Goal: Entertainment & Leisure: Consume media (video, audio)

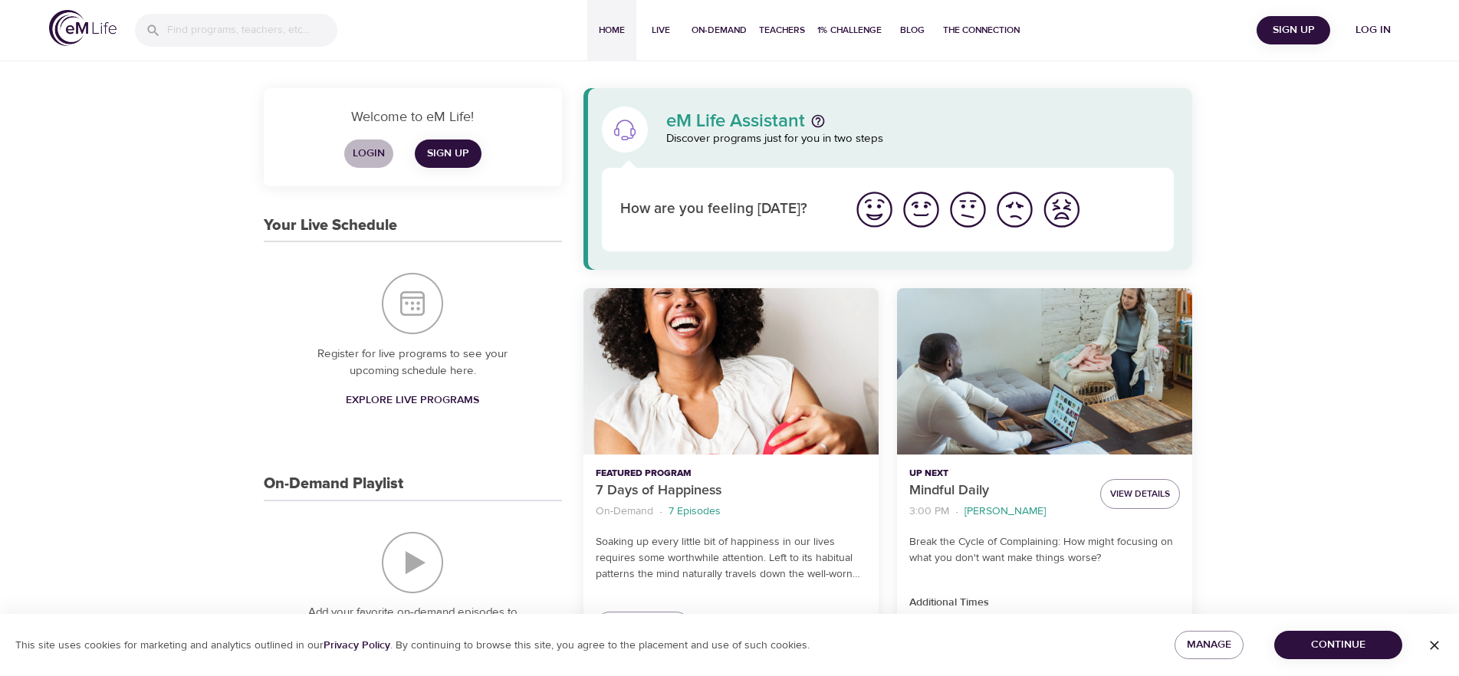
click at [352, 151] on span "Login" at bounding box center [368, 153] width 37 height 19
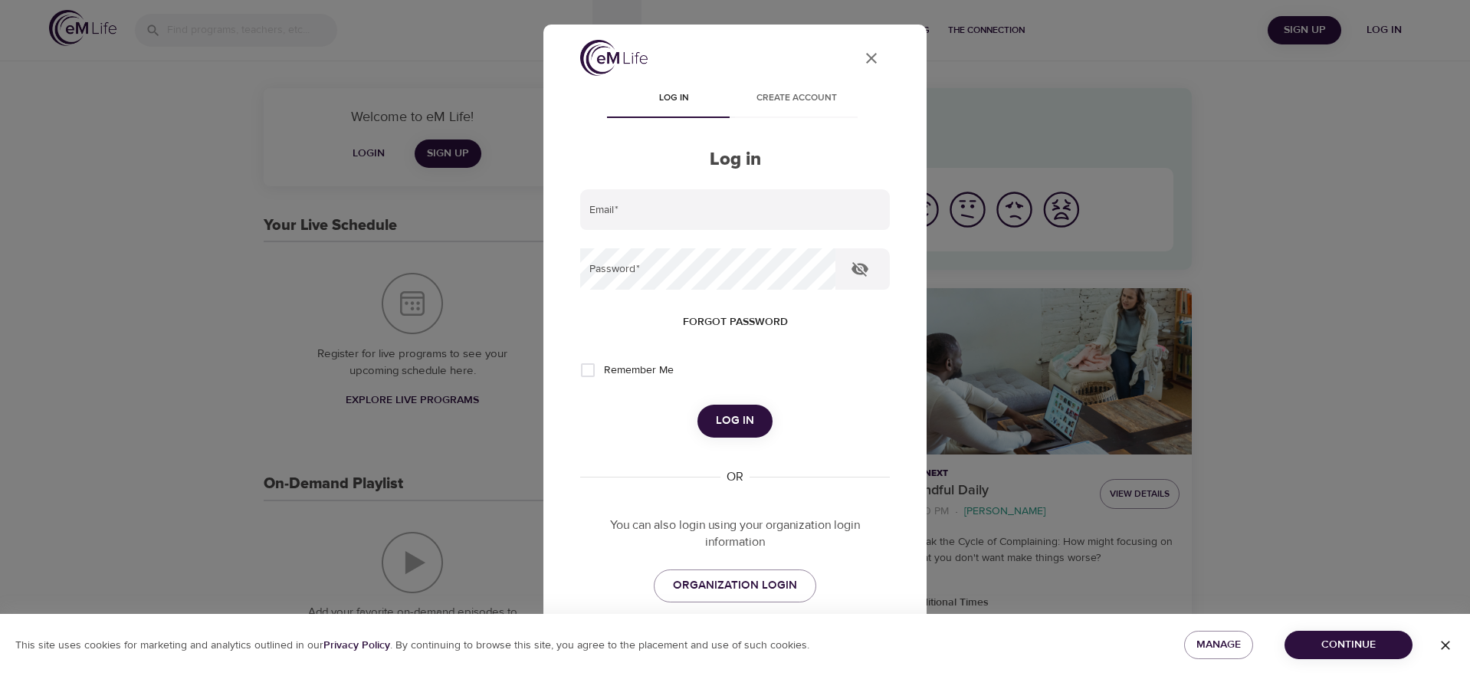
type input "[PERSON_NAME][EMAIL_ADDRESS][PERSON_NAME][DOMAIN_NAME]"
click at [718, 429] on span "Log in" at bounding box center [735, 421] width 38 height 20
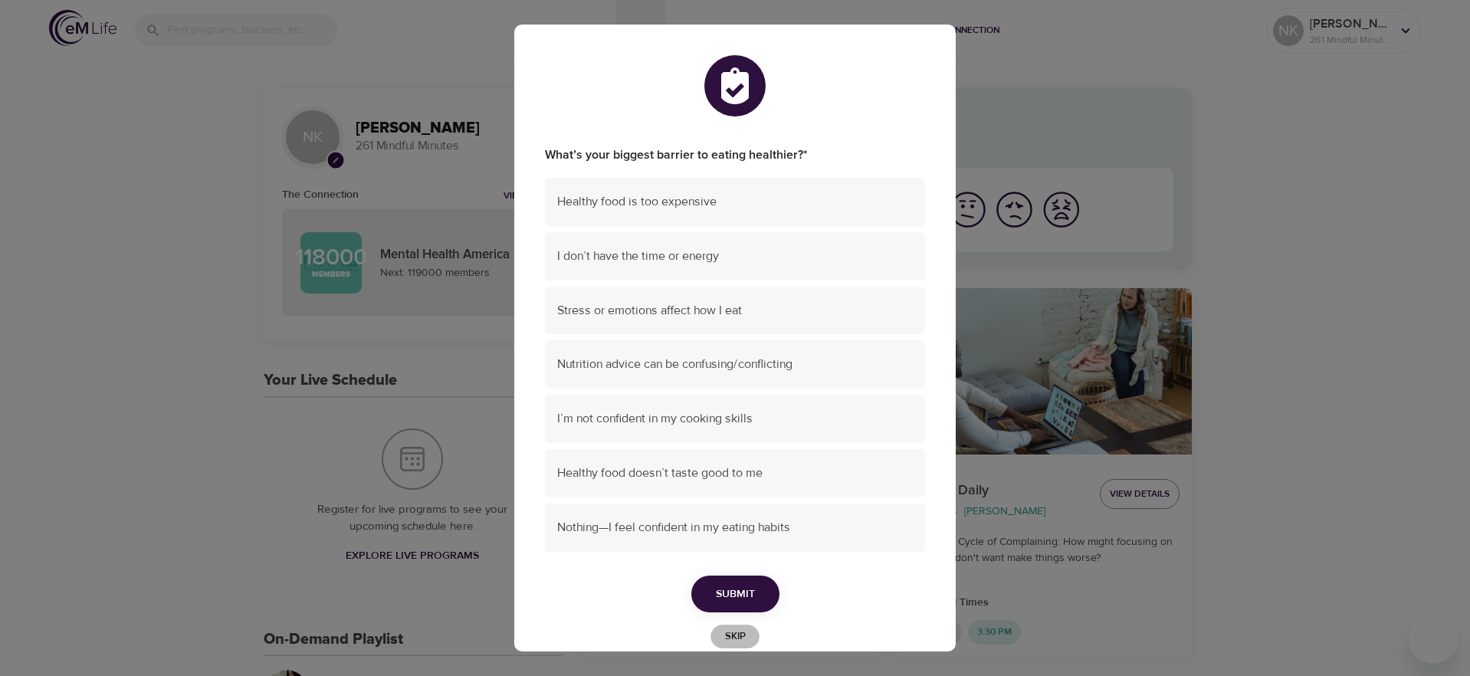
click at [743, 639] on span "Skip" at bounding box center [735, 637] width 34 height 18
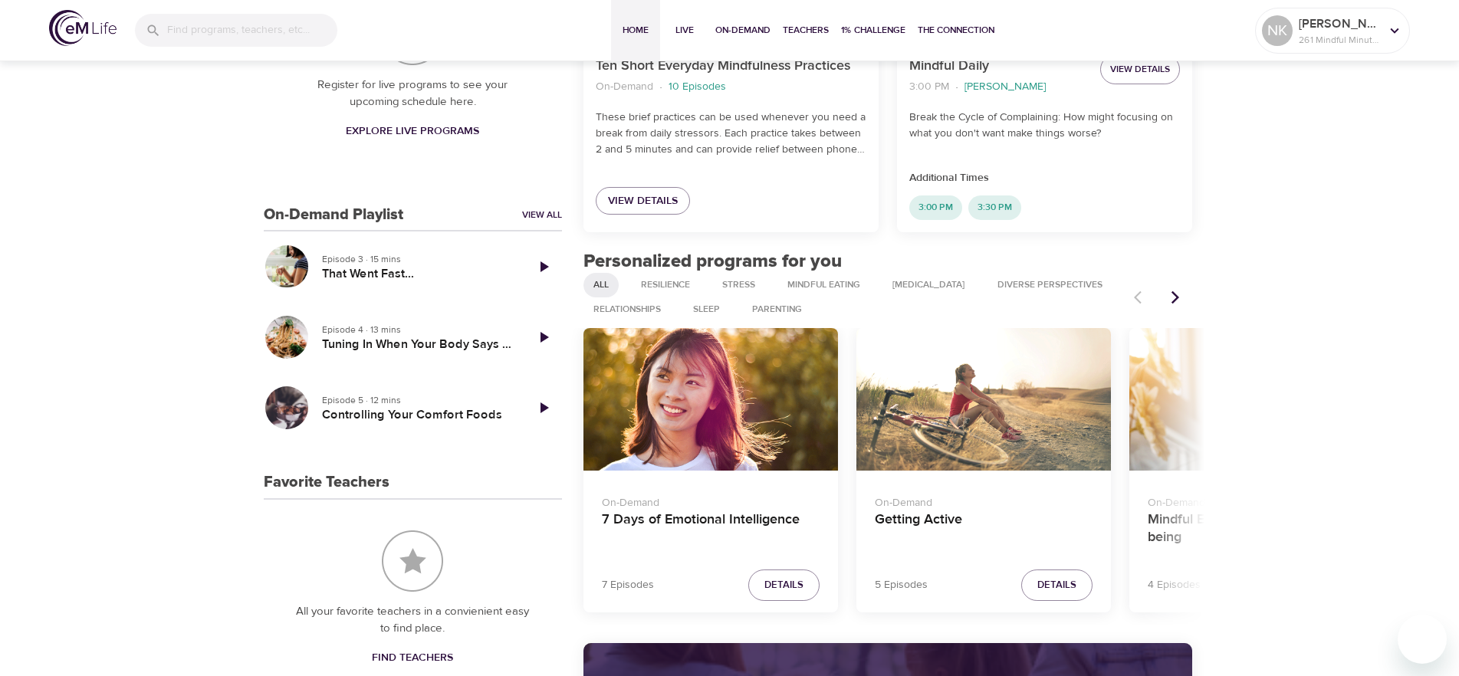
scroll to position [460, 0]
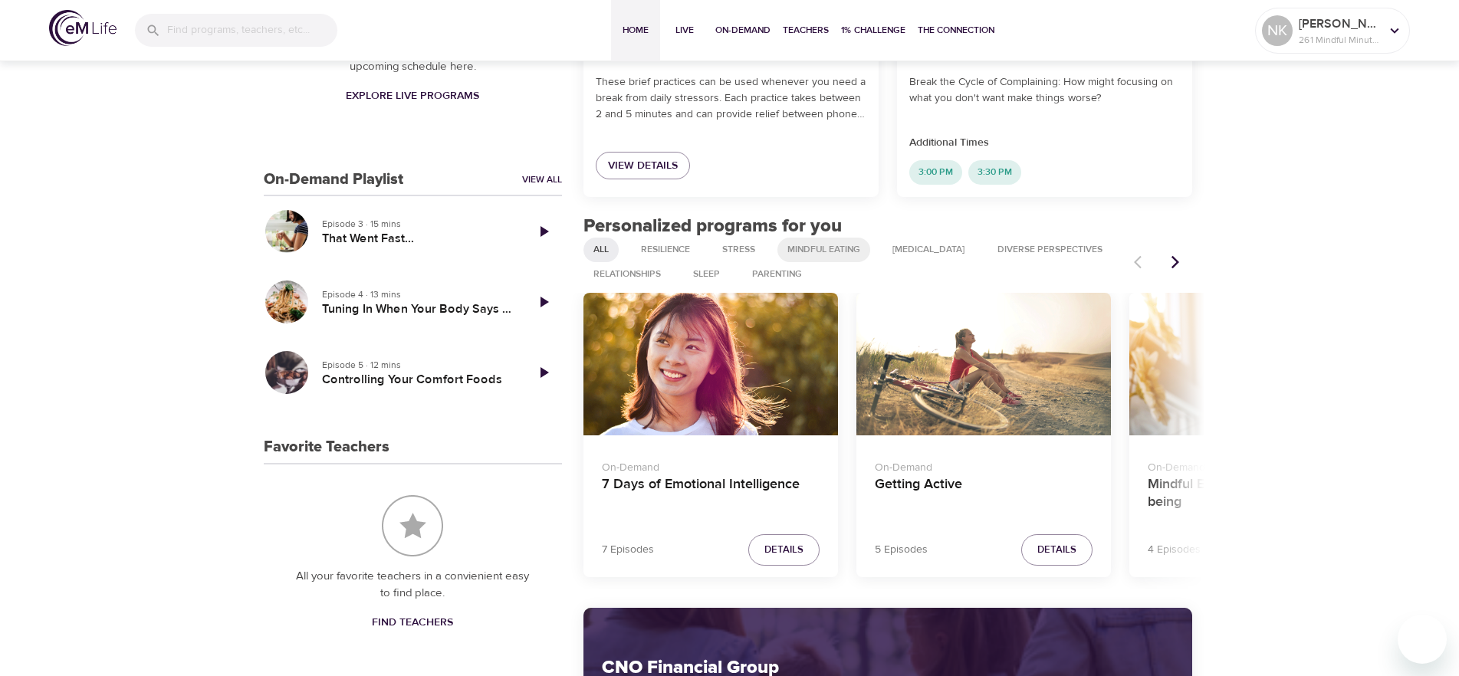
click at [846, 254] on span "Mindful Eating" at bounding box center [823, 249] width 91 height 13
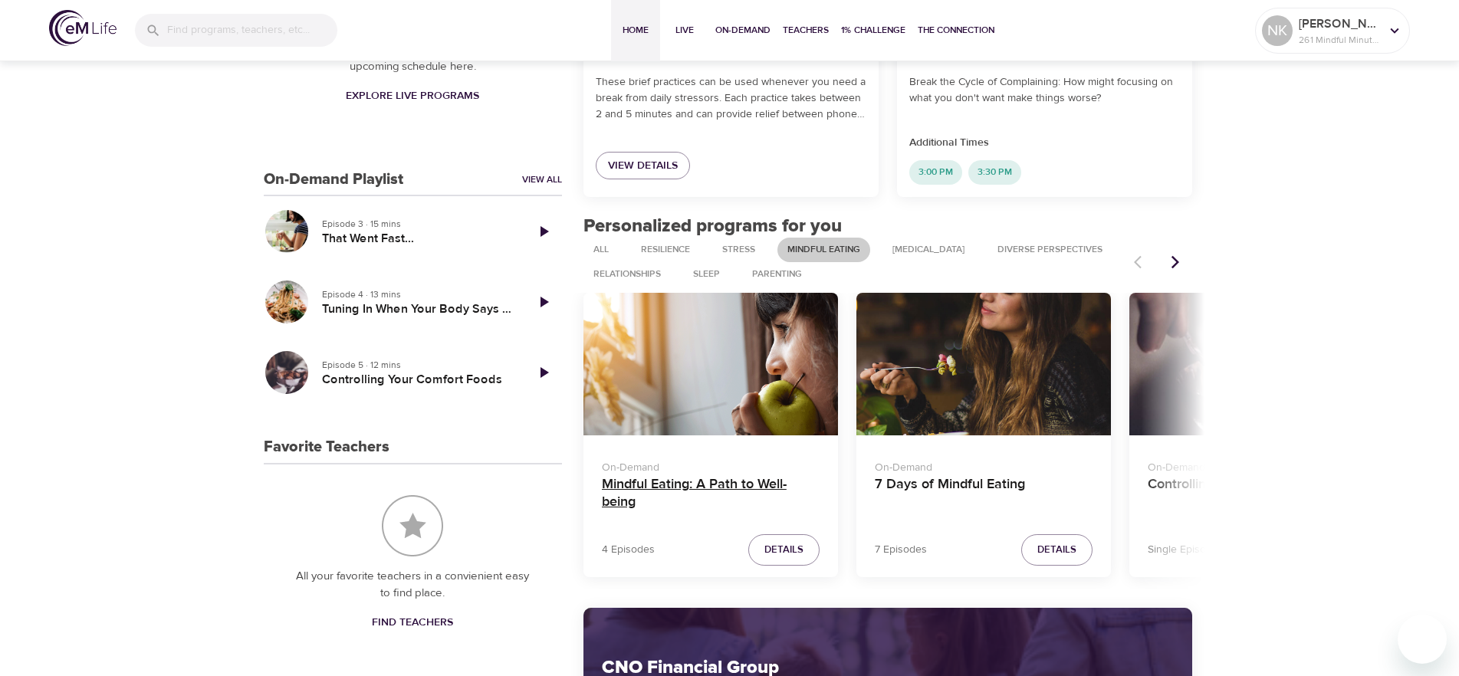
click at [751, 487] on h4 "Mindful Eating: A Path to Well-being" at bounding box center [711, 494] width 218 height 37
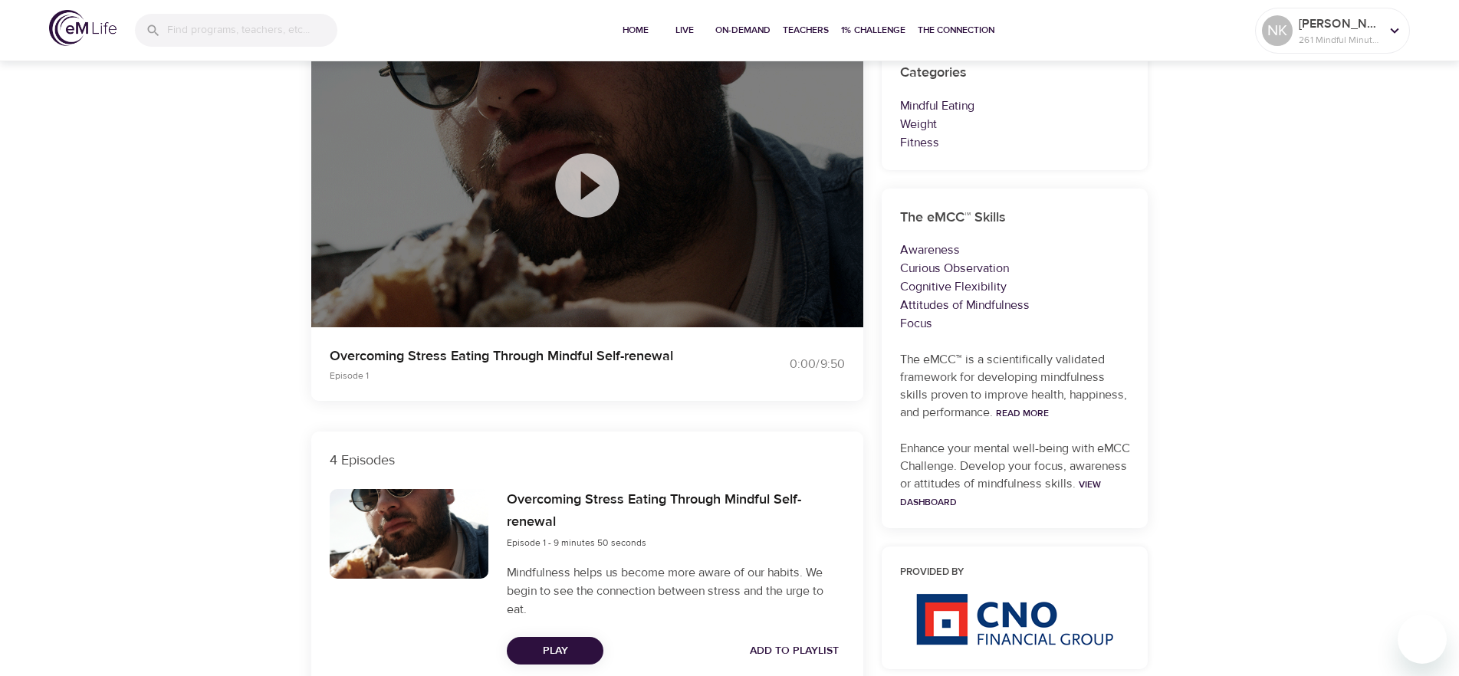
scroll to position [460, 0]
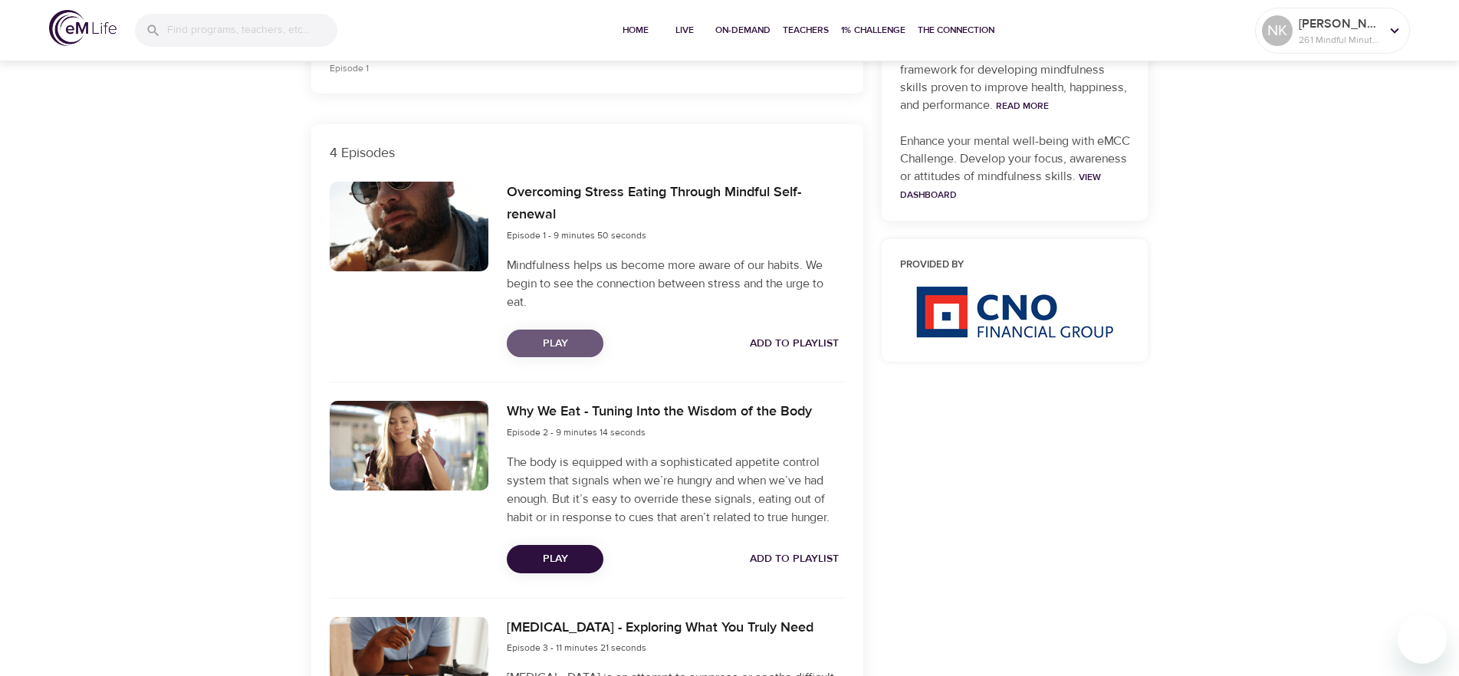
click at [588, 348] on span "Play" at bounding box center [555, 343] width 72 height 19
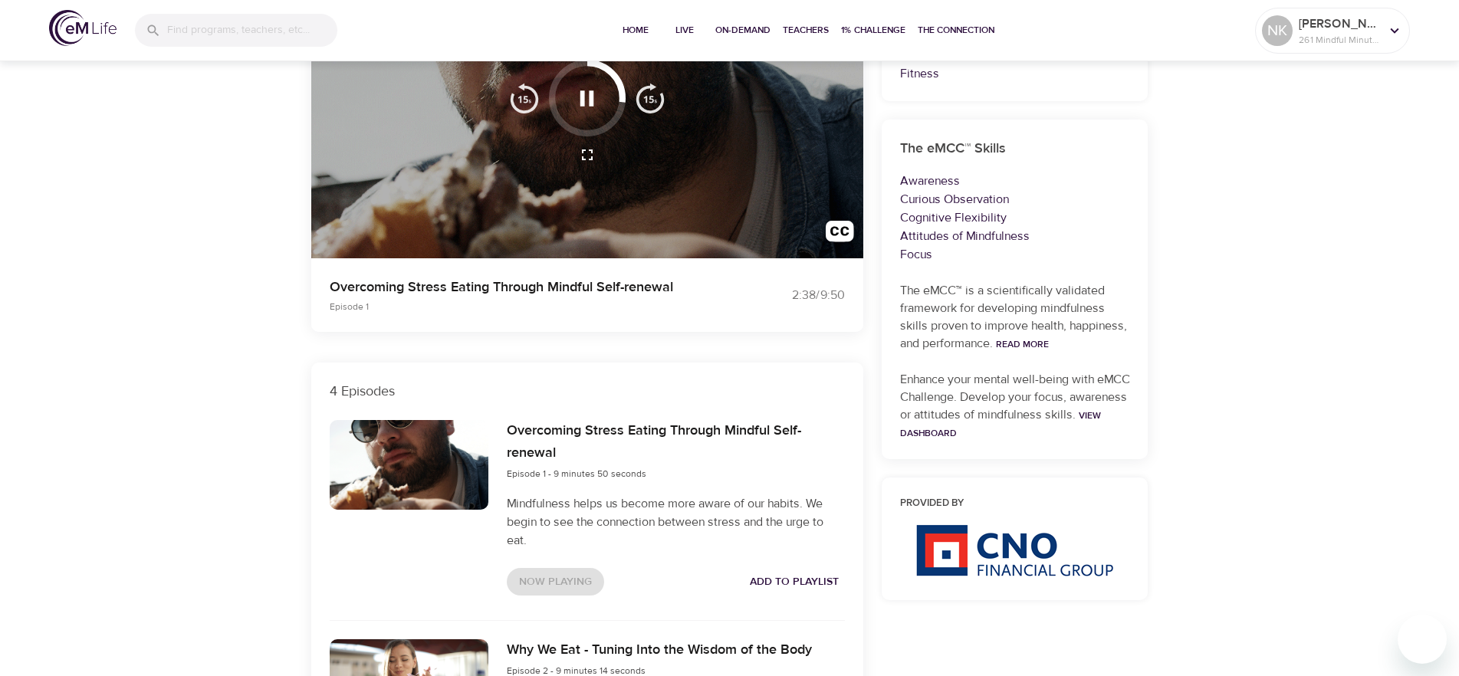
scroll to position [230, 0]
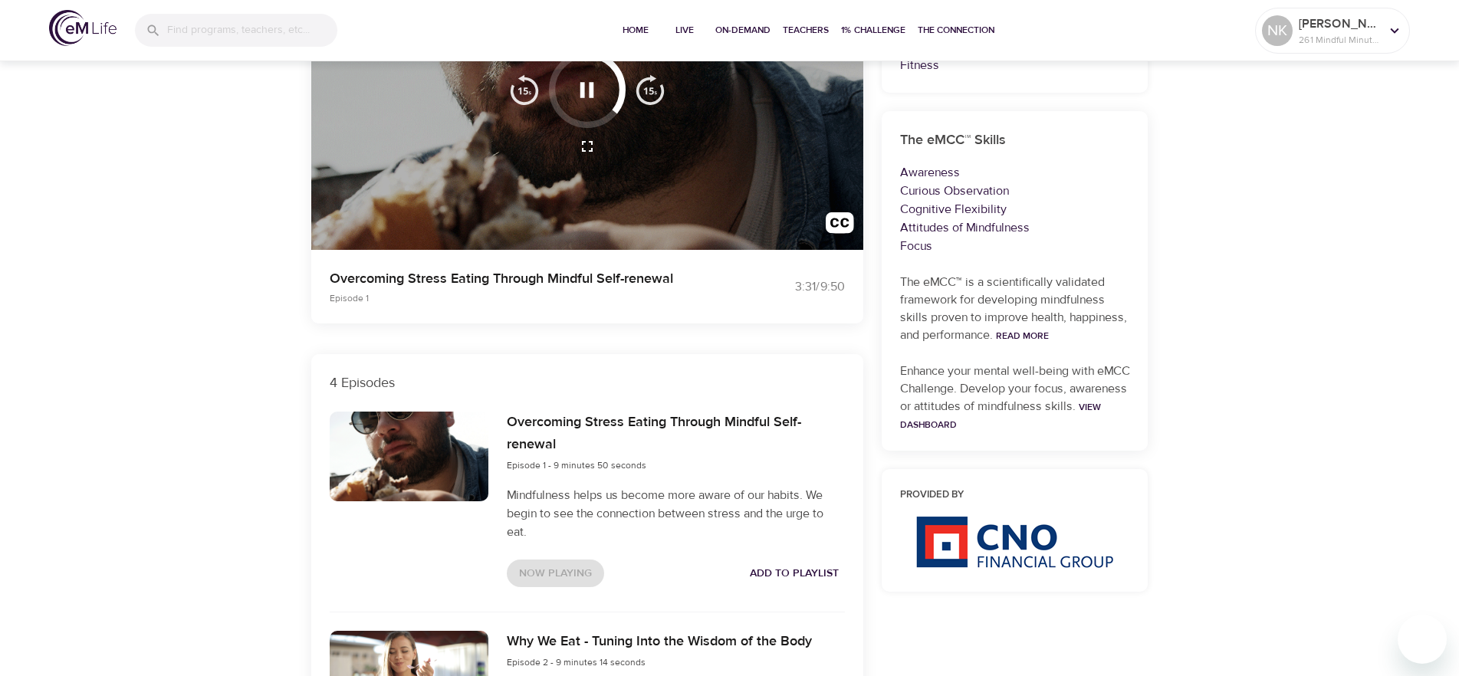
click at [587, 97] on icon "button" at bounding box center [586, 90] width 27 height 27
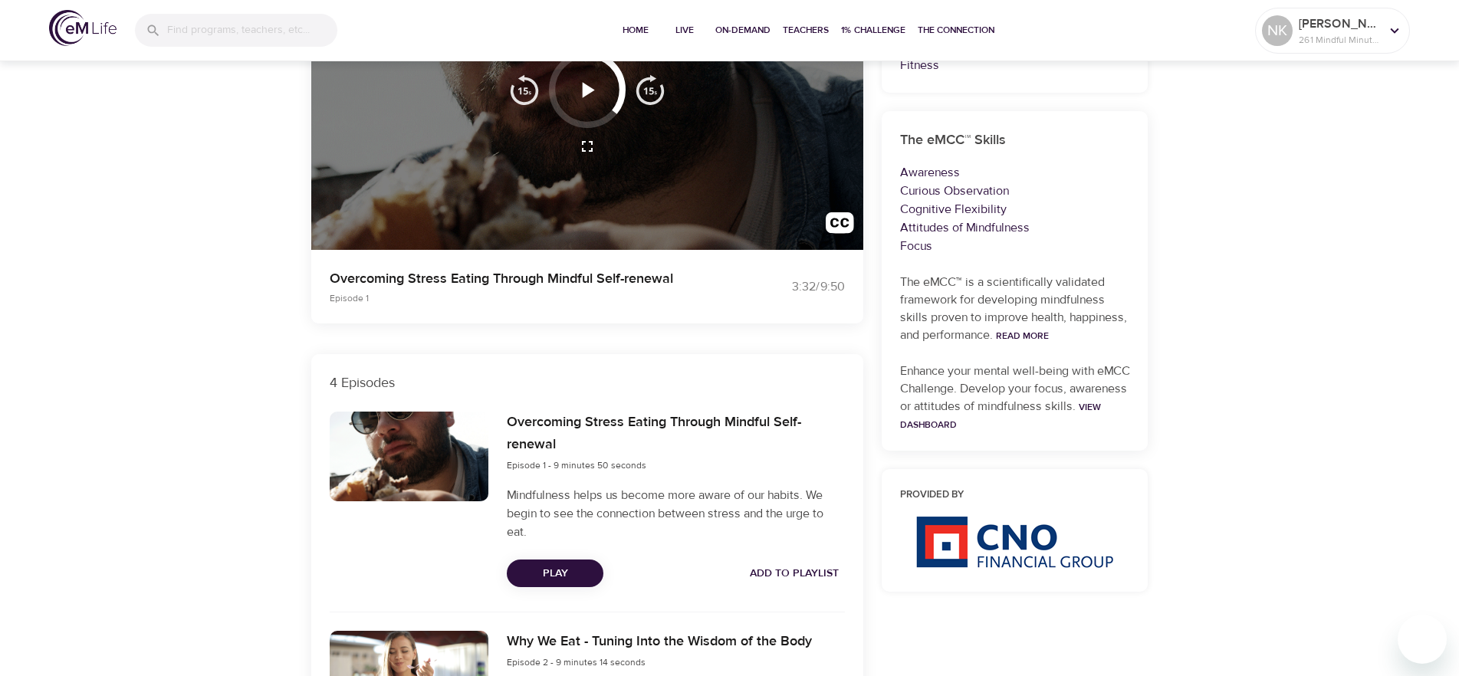
click at [586, 99] on icon "button" at bounding box center [586, 90] width 27 height 27
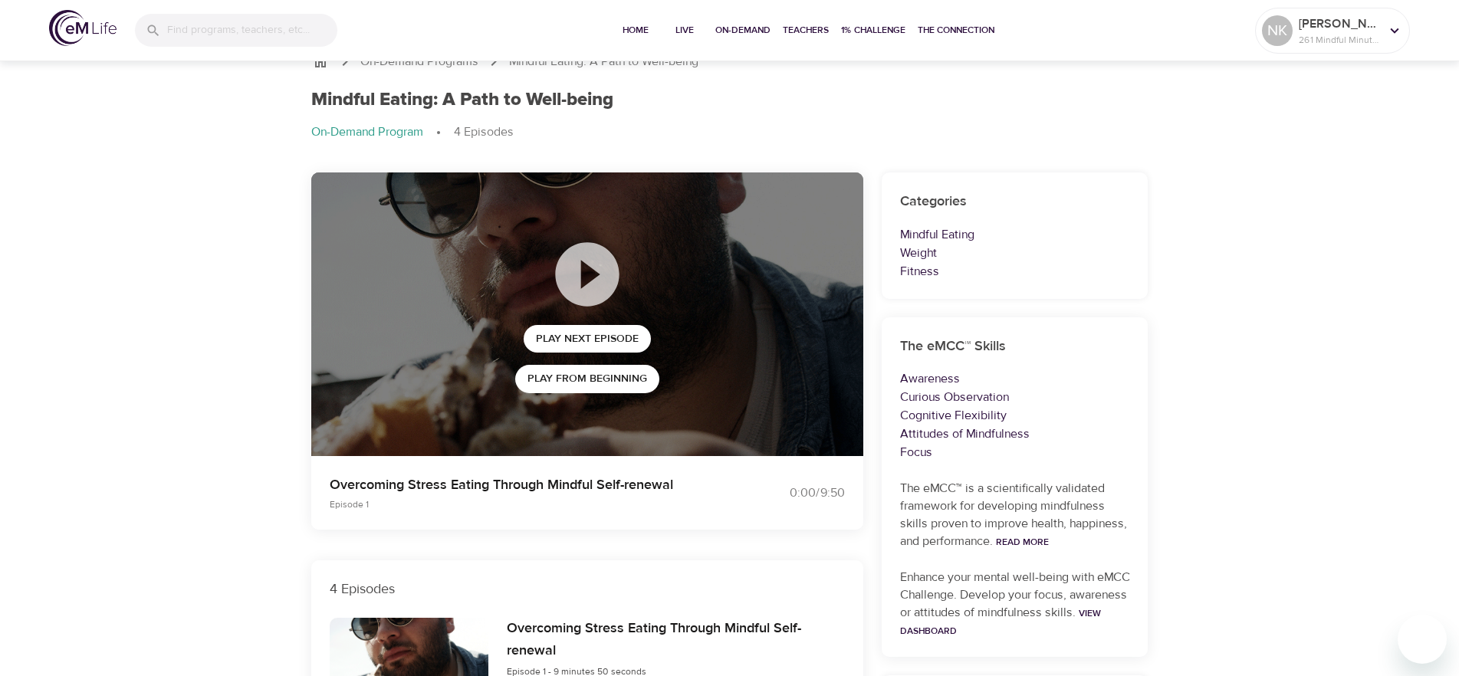
scroll to position [0, 0]
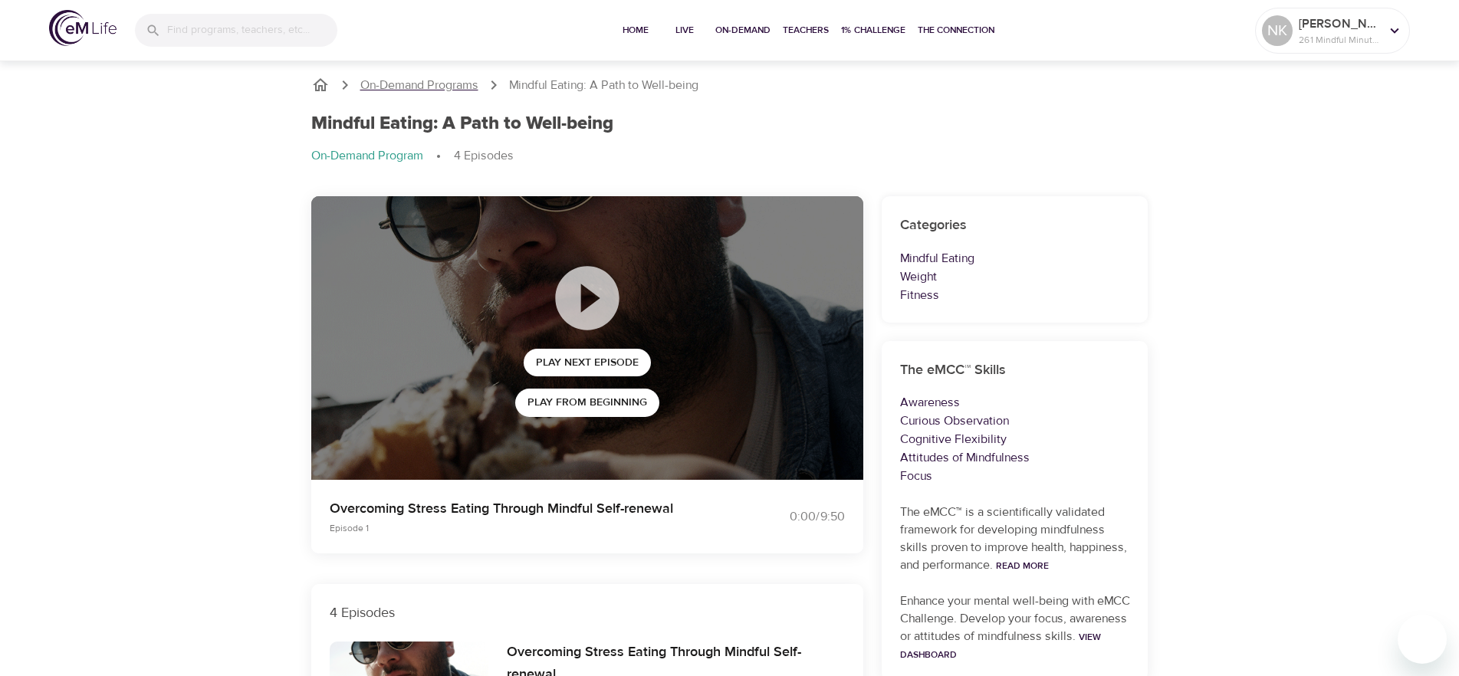
click at [432, 77] on p "On-Demand Programs" at bounding box center [419, 86] width 118 height 18
